Goal: Navigation & Orientation: Find specific page/section

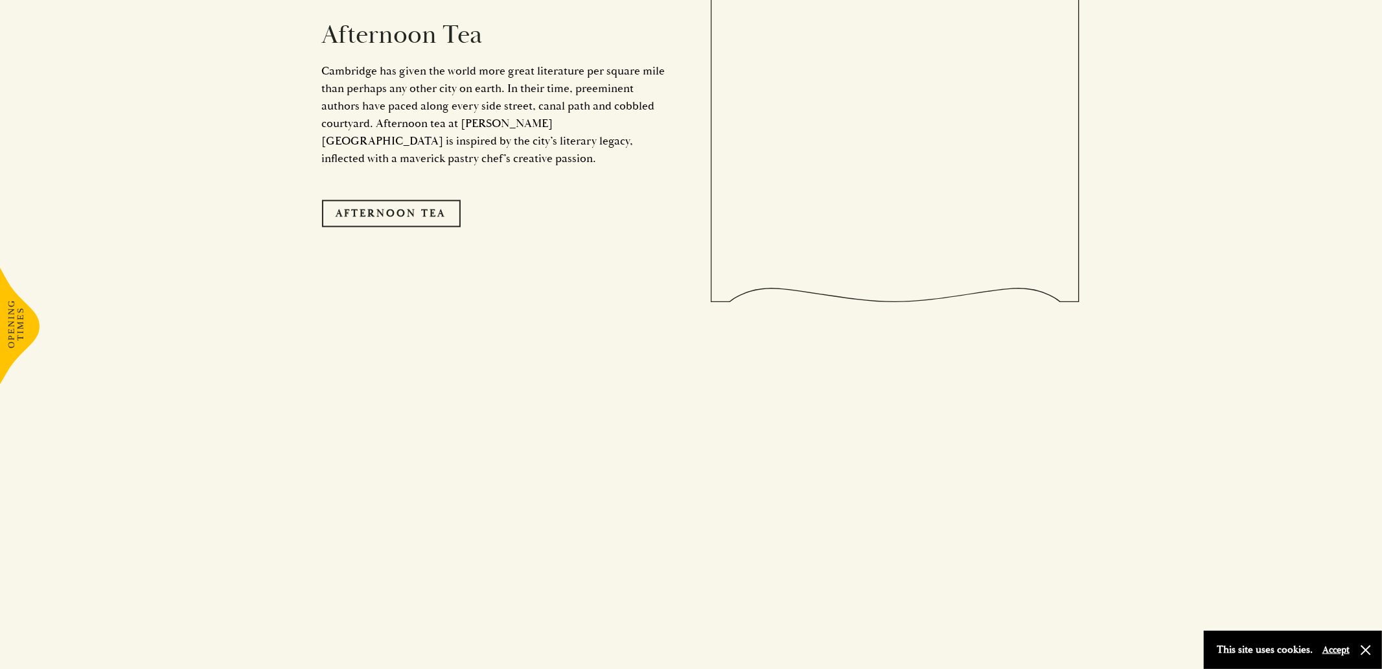
scroll to position [2418, 0]
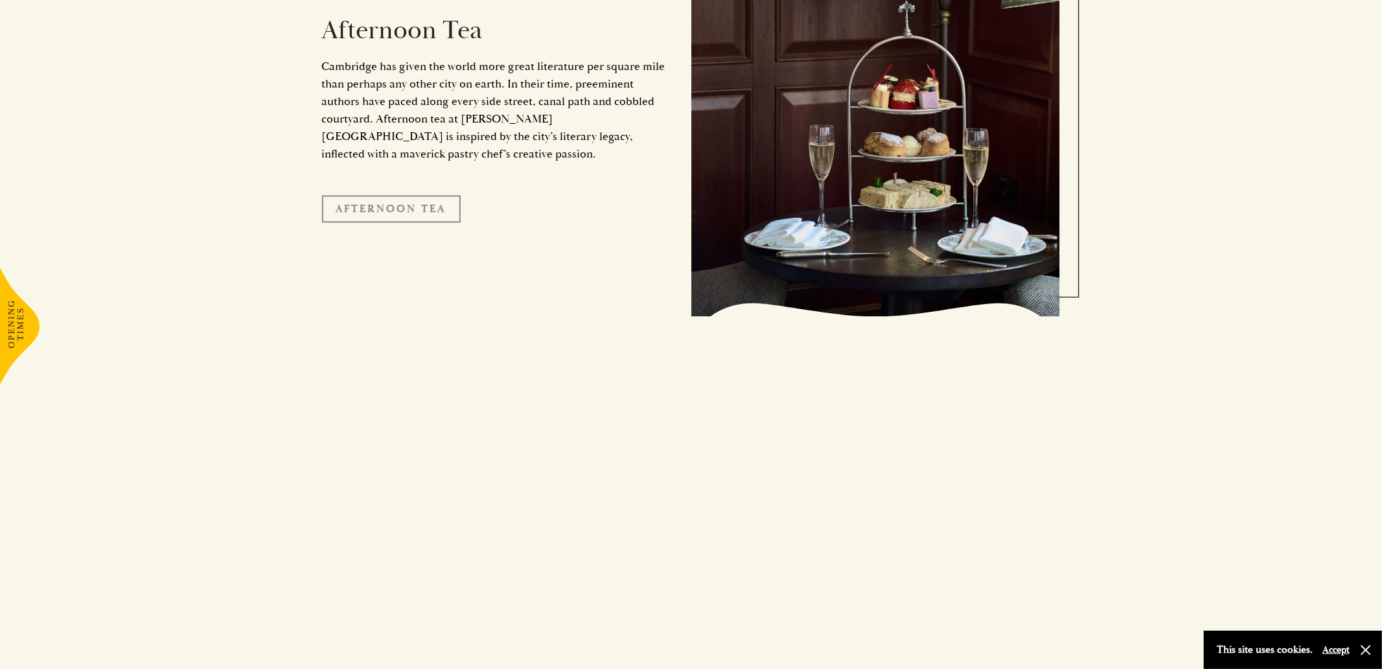
click at [365, 222] on link "Afternoon Tea" at bounding box center [391, 208] width 139 height 27
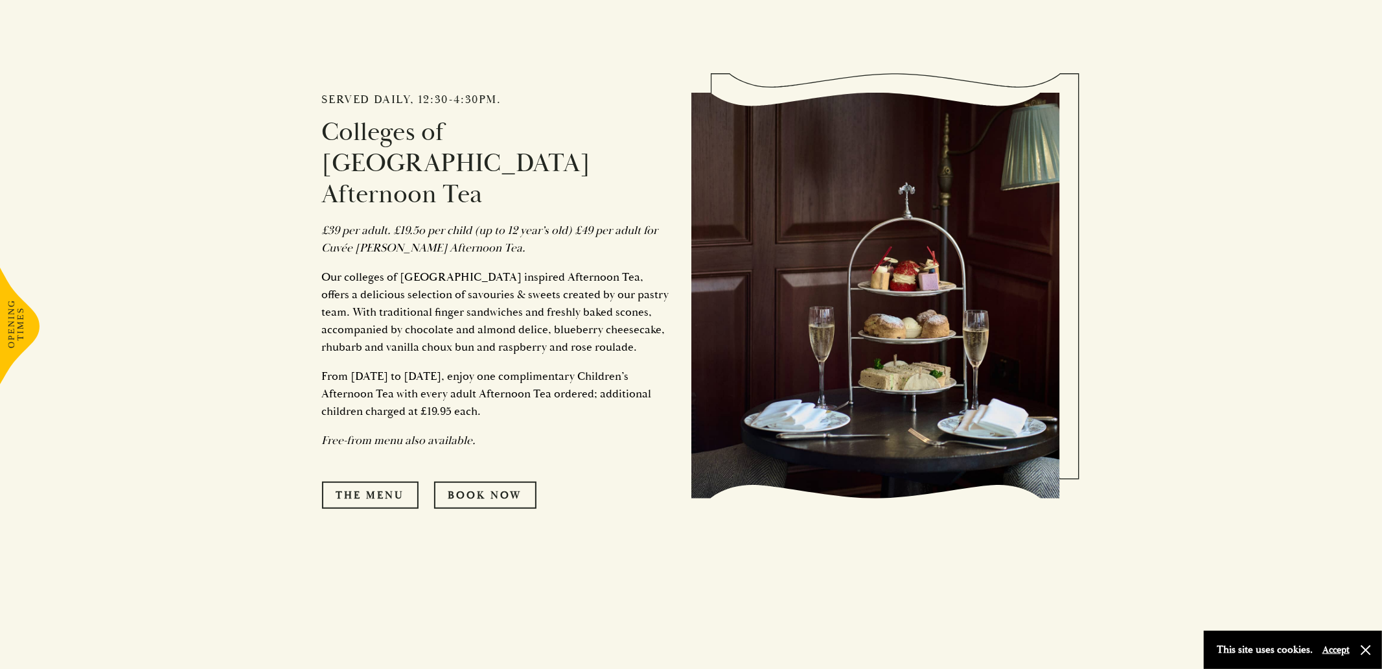
scroll to position [727, 0]
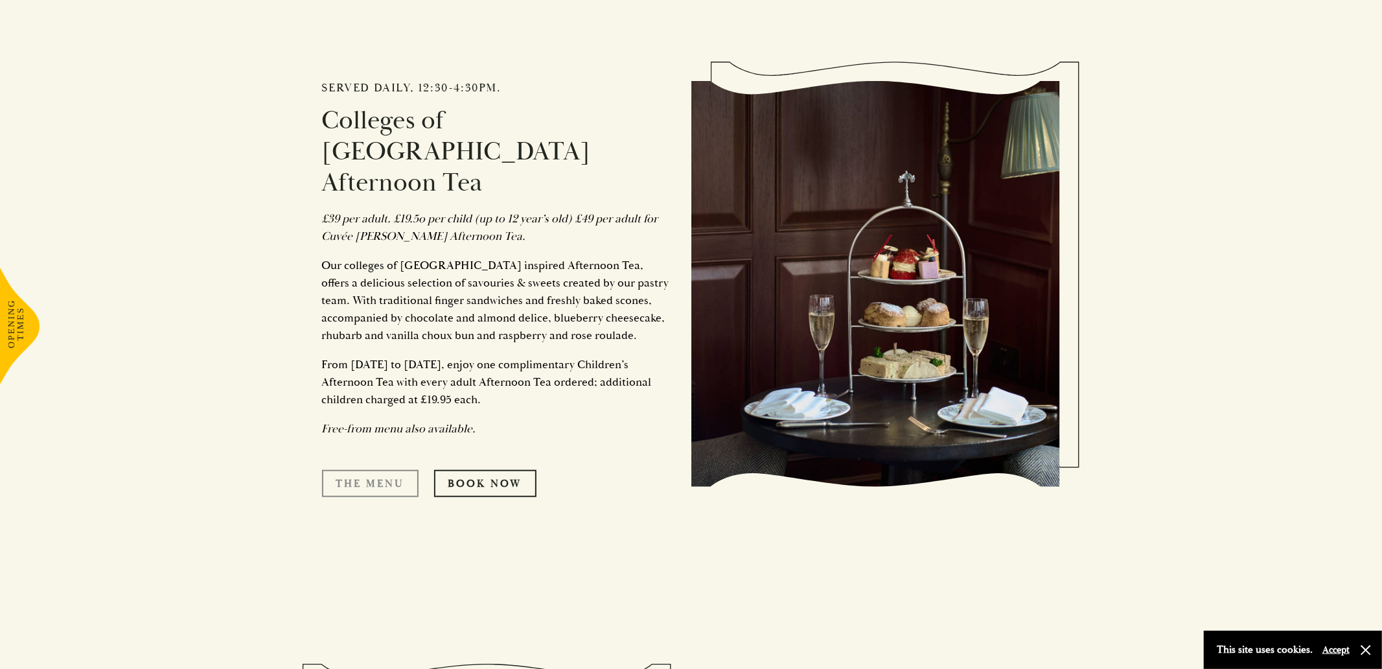
click at [381, 497] on link "The Menu" at bounding box center [370, 483] width 97 height 27
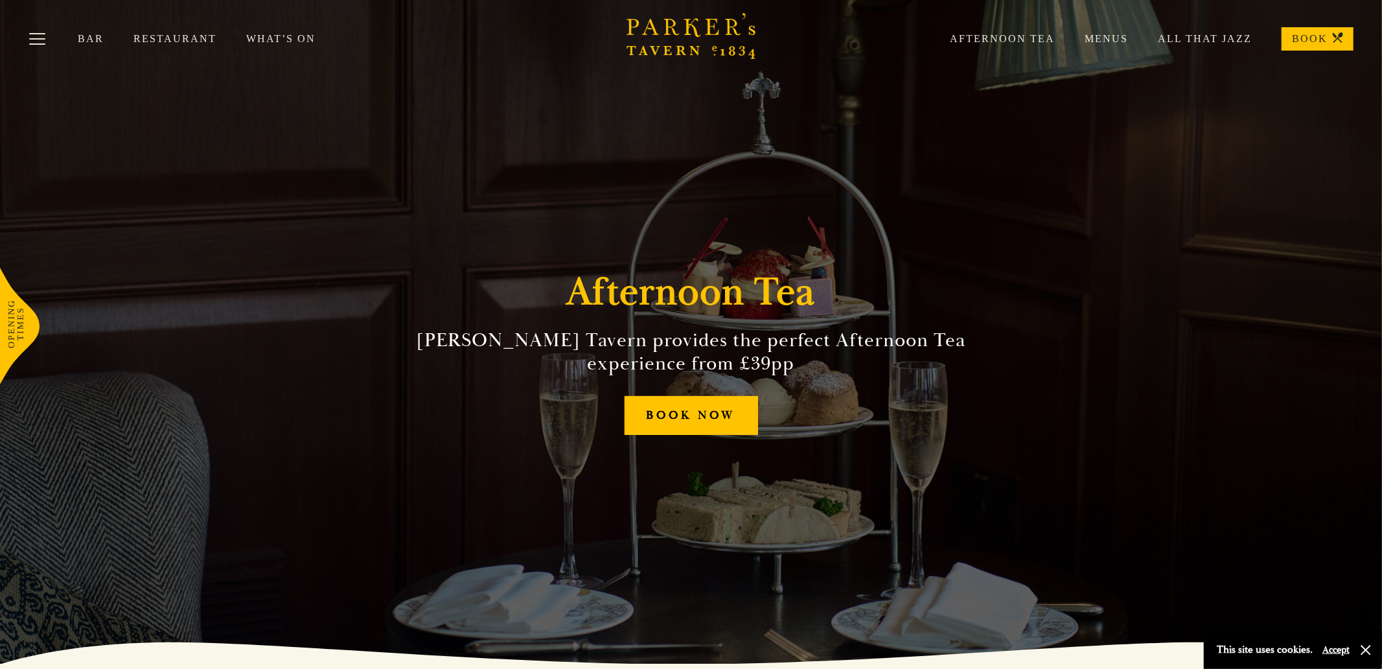
scroll to position [0, 0]
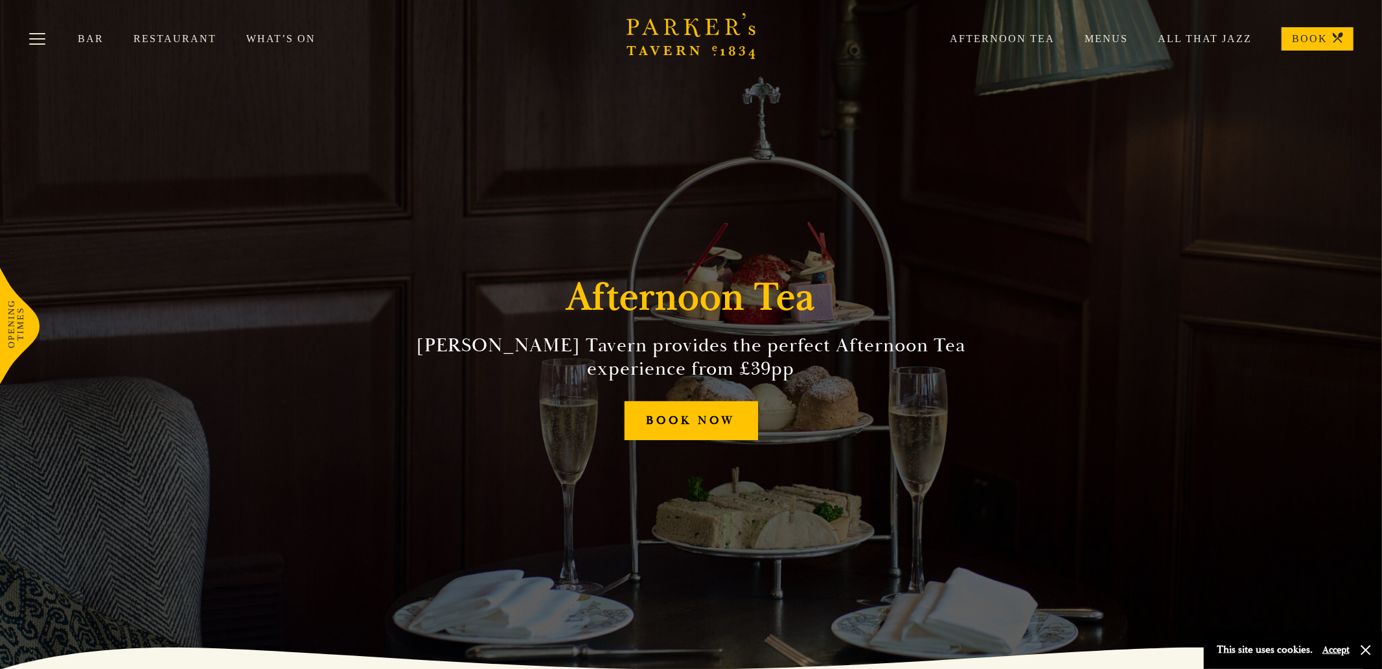
click at [288, 36] on link "What’s On" at bounding box center [295, 38] width 99 height 13
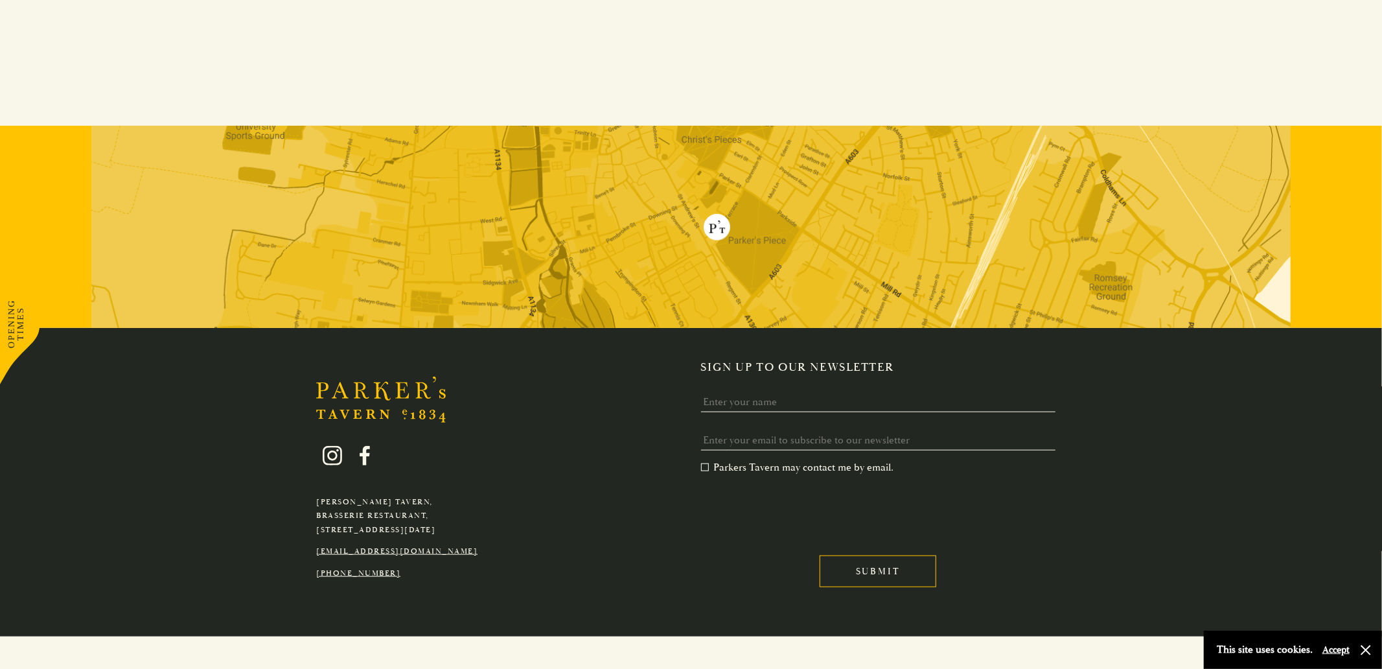
scroll to position [968, 0]
click at [719, 328] on img at bounding box center [690, 227] width 1199 height 202
